Goal: Task Accomplishment & Management: Use online tool/utility

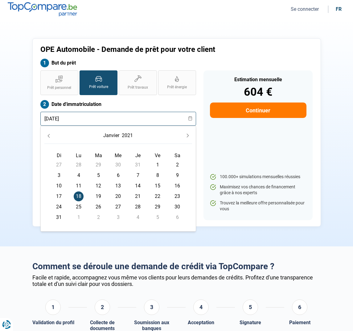
drag, startPoint x: 72, startPoint y: 119, endPoint x: 36, endPoint y: 117, distance: 36.1
click at [37, 117] on div "Prêt personnel Prêt voiture Prêt travaux Prêt énergie Prêt voiture Date d'immat…" at bounding box center [118, 145] width 163 height 150
click at [77, 122] on input "06062019" at bounding box center [118, 119] width 156 height 14
click at [49, 119] on input "06062019" at bounding box center [118, 119] width 156 height 14
click at [57, 121] on input "06/062019" at bounding box center [118, 119] width 156 height 14
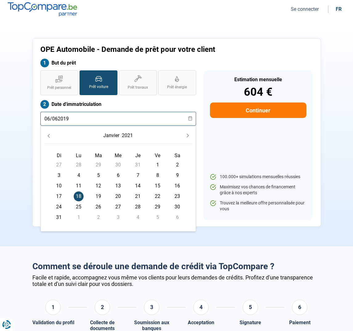
click at [57, 120] on input "06/062019" at bounding box center [118, 119] width 156 height 14
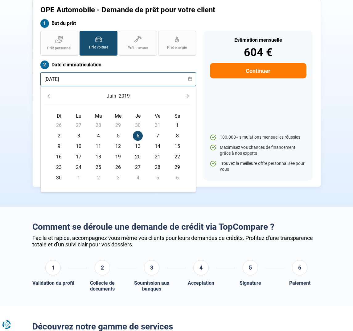
scroll to position [50, 0]
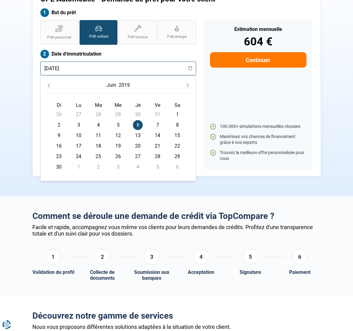
type input "[DATE]"
drag, startPoint x: 210, startPoint y: 118, endPoint x: 197, endPoint y: 97, distance: 25.0
click at [210, 118] on div "100.000+ simulations mensuelles réussies Maximisez vos chances de financement g…" at bounding box center [258, 142] width 97 height 48
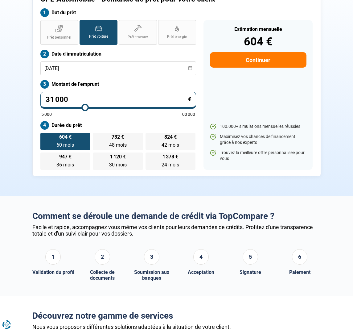
drag, startPoint x: 70, startPoint y: 100, endPoint x: 27, endPoint y: 97, distance: 43.3
click at [33, 97] on div "OPE Automobile - Demande de prêt pour votre client But du prêt Prêt personnel P…" at bounding box center [176, 82] width 289 height 188
type input "4"
type input "5000"
type input "40"
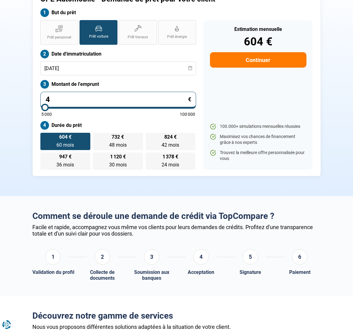
type input "5000"
type input "400"
type input "5000"
type input "4 000"
type input "5000"
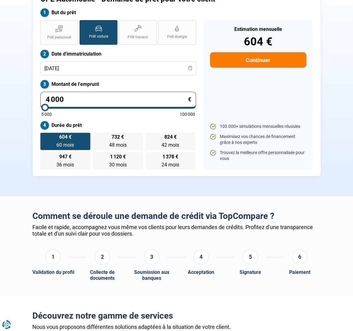
type input "40 000"
type input "40000"
click at [124, 80] on label "Montant de l'emprunt" at bounding box center [118, 84] width 156 height 9
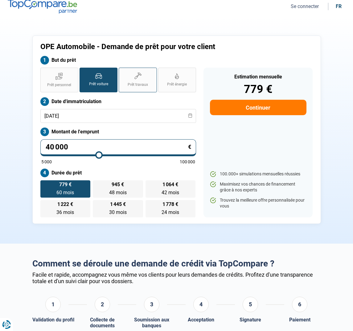
scroll to position [0, 0]
